Goal: Navigation & Orientation: Find specific page/section

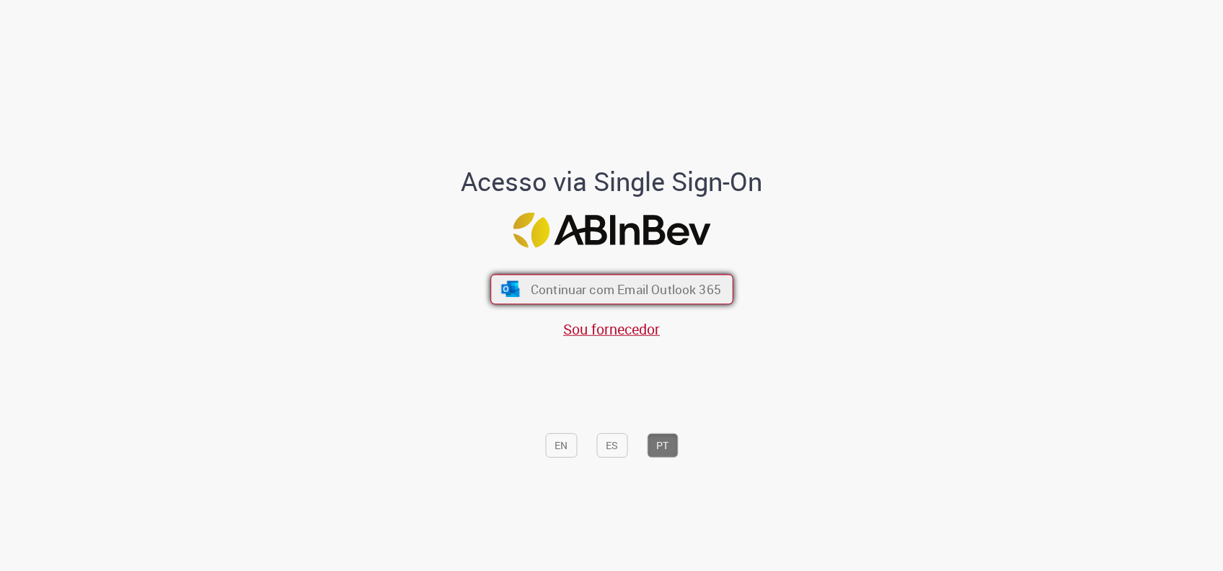
click at [671, 291] on span "Continuar com Email Outlook 365" at bounding box center [625, 289] width 190 height 17
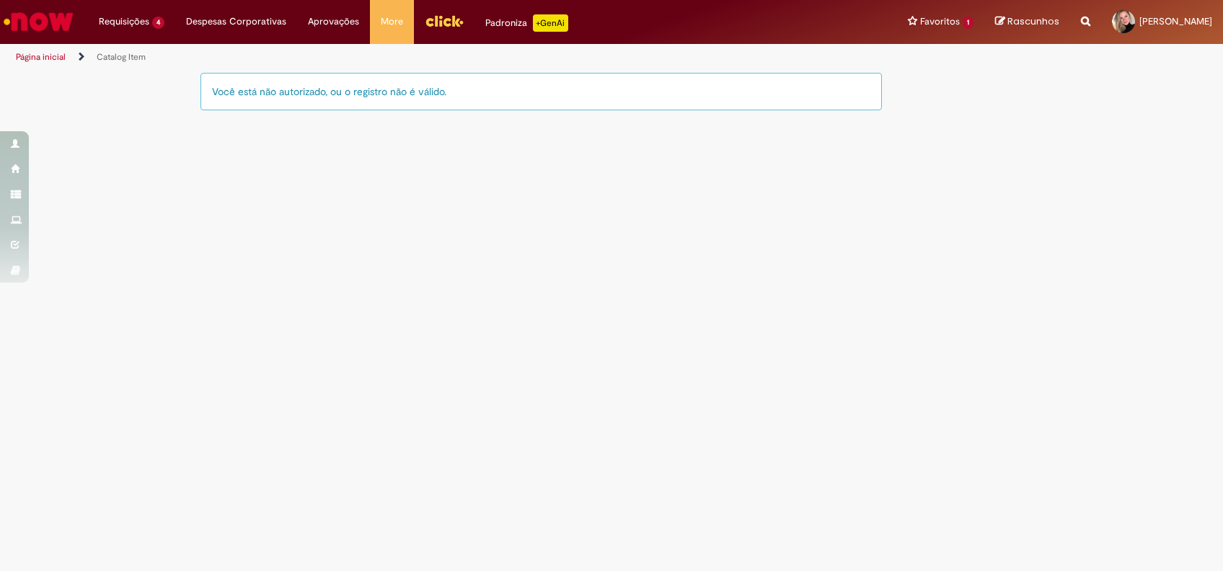
drag, startPoint x: 128, startPoint y: 49, endPoint x: 123, endPoint y: 57, distance: 9.0
click at [127, 52] on li "Catalog Item" at bounding box center [121, 57] width 59 height 27
click at [123, 58] on link "Catalog Item" at bounding box center [121, 57] width 49 height 12
click at [60, 53] on link "Página inicial" at bounding box center [41, 57] width 50 height 12
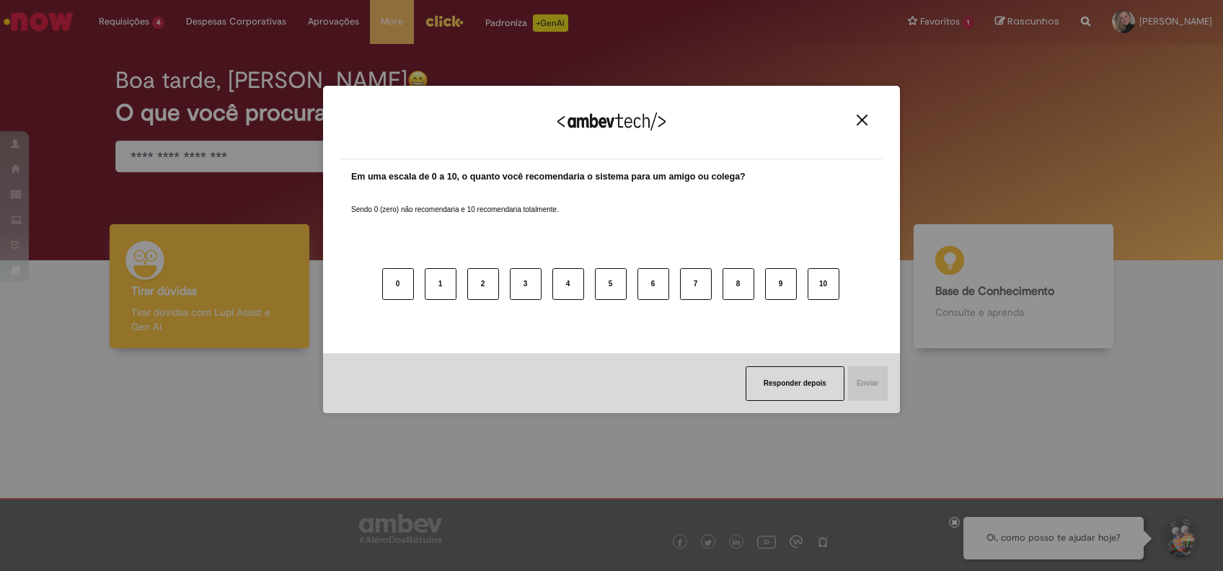
drag, startPoint x: 862, startPoint y: 106, endPoint x: 860, endPoint y: 115, distance: 9.5
click at [861, 106] on div "Agradecemos seu feedback!" at bounding box center [611, 131] width 542 height 56
click at [859, 116] on img "Close" at bounding box center [862, 120] width 11 height 11
